Goal: Find specific page/section: Find specific page/section

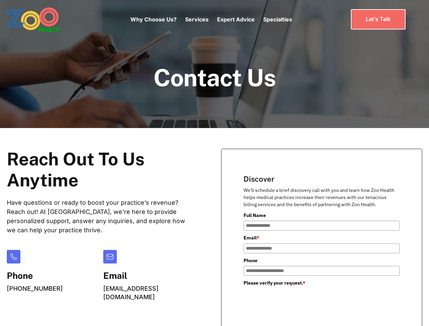
click at [211, 19] on div "Why Choose Us? Services Chronic Care Management Contract Optimization Denial An…" at bounding box center [211, 19] width 162 height 29
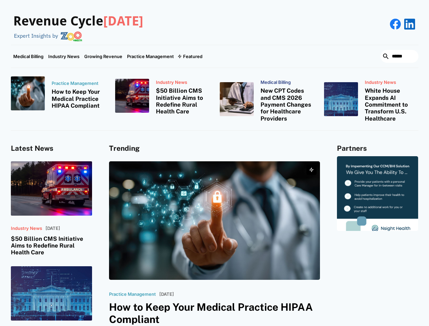
click at [190, 56] on div "Featured" at bounding box center [192, 56] width 19 height 5
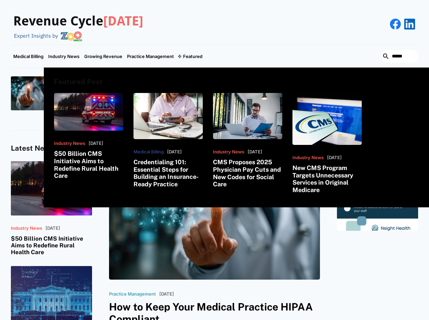
click at [351, 320] on html "Revenue Cycle [DATE] Expert Insights by Medical Billing Industry News Growing R…" at bounding box center [214, 160] width 429 height 320
